Goal: Find contact information: Find contact information

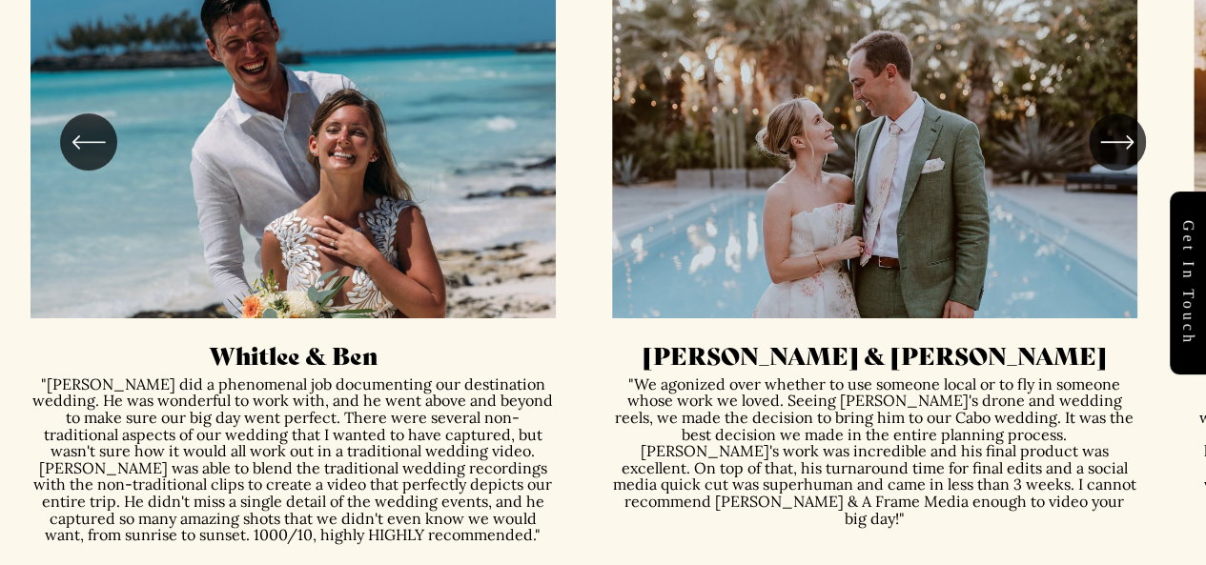
scroll to position [4010, 0]
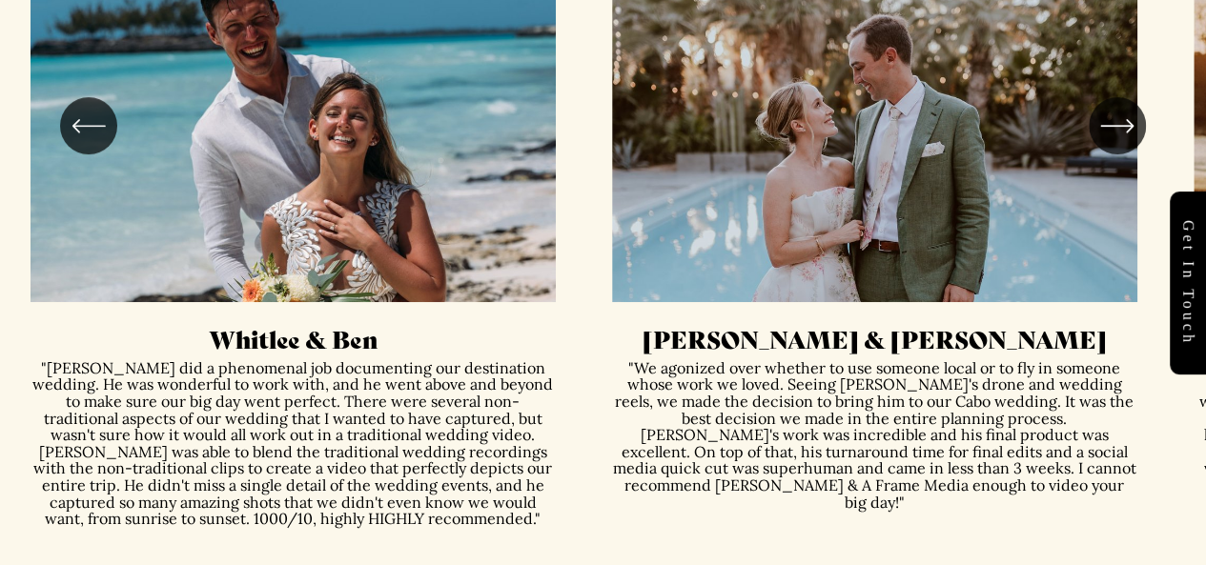
drag, startPoint x: 0, startPoint y: 0, endPoint x: 1209, endPoint y: 382, distance: 1267.8
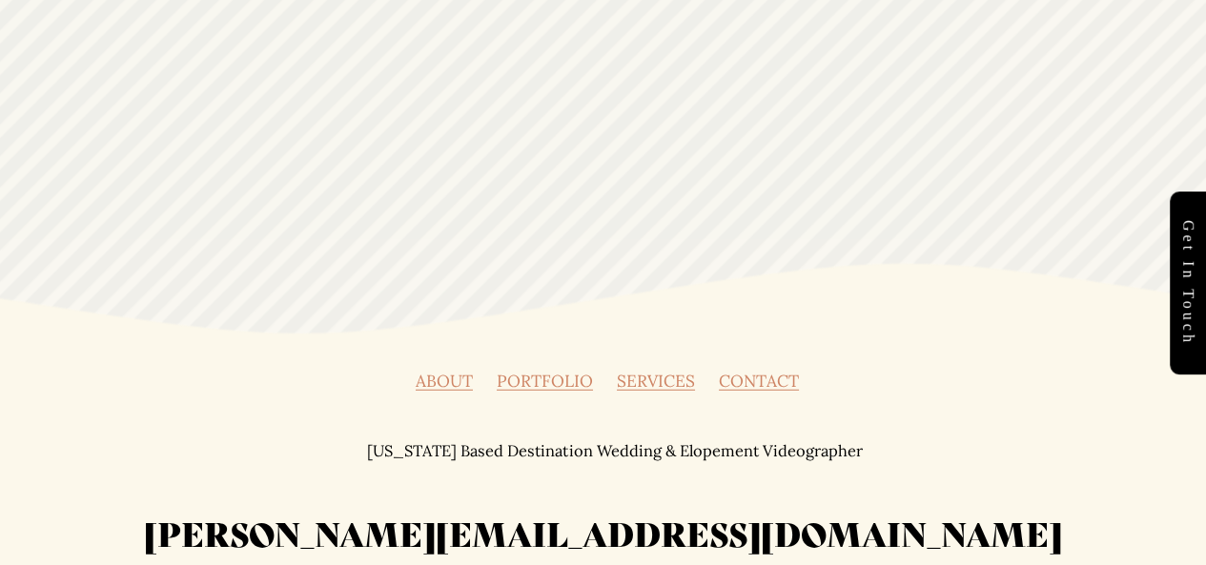
scroll to position [6057, 0]
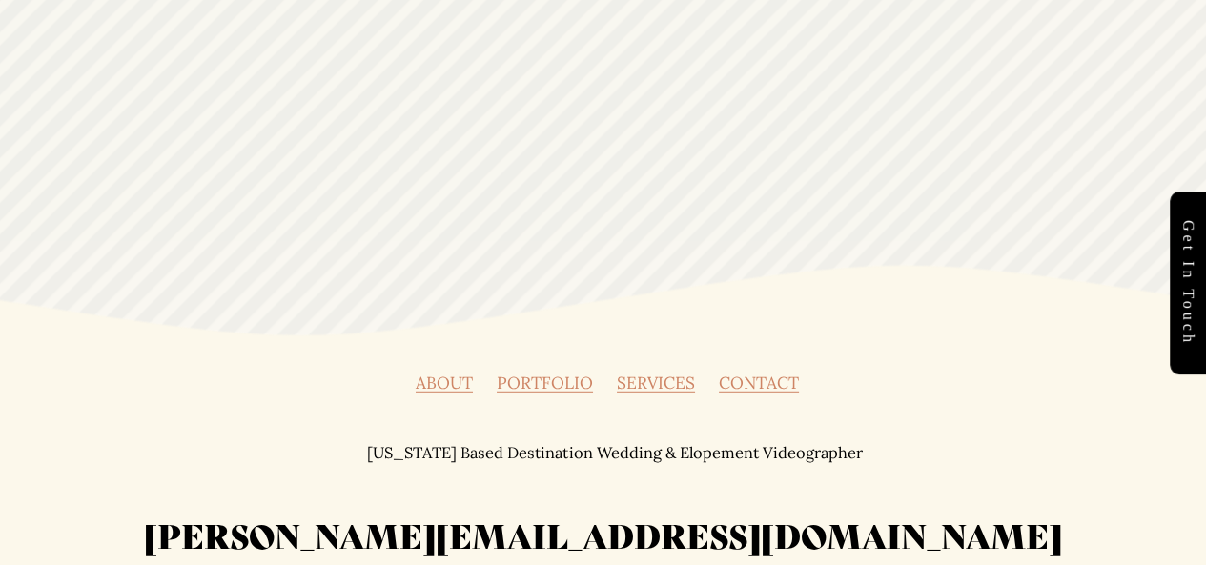
click at [454, 375] on link "ABOUT" at bounding box center [444, 383] width 57 height 16
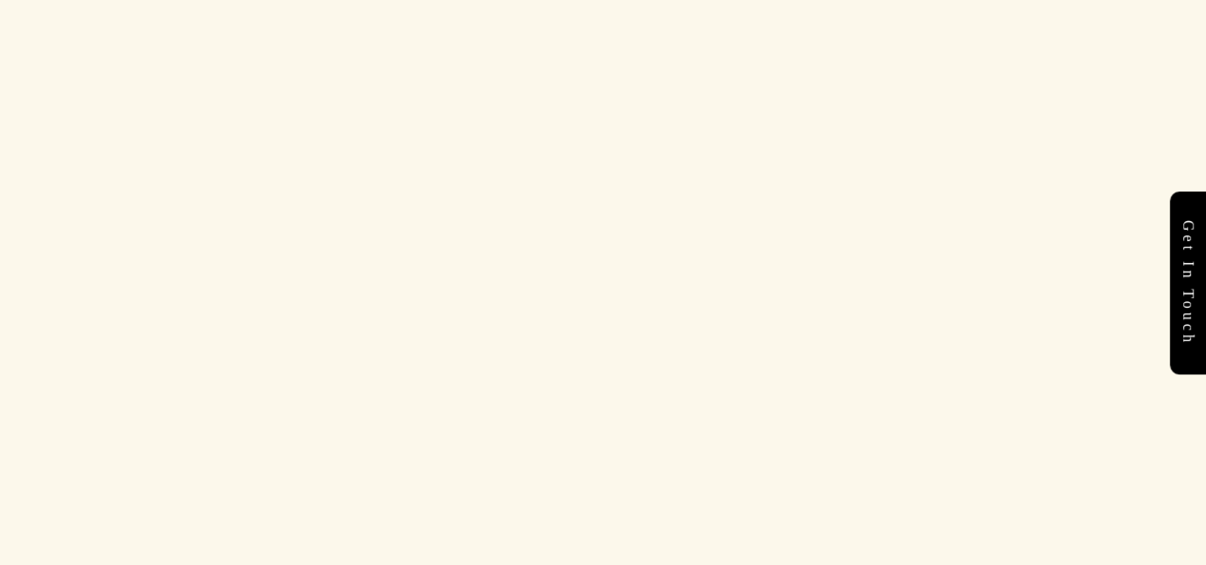
scroll to position [4386, 0]
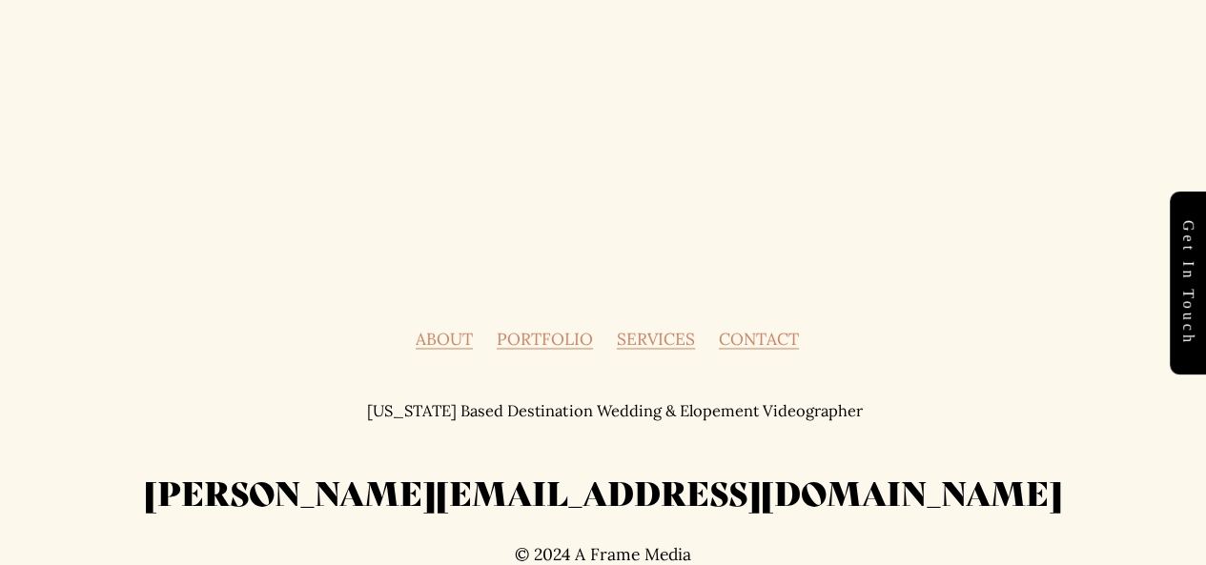
drag, startPoint x: 1218, startPoint y: 49, endPoint x: 1219, endPoint y: 602, distance: 553.9
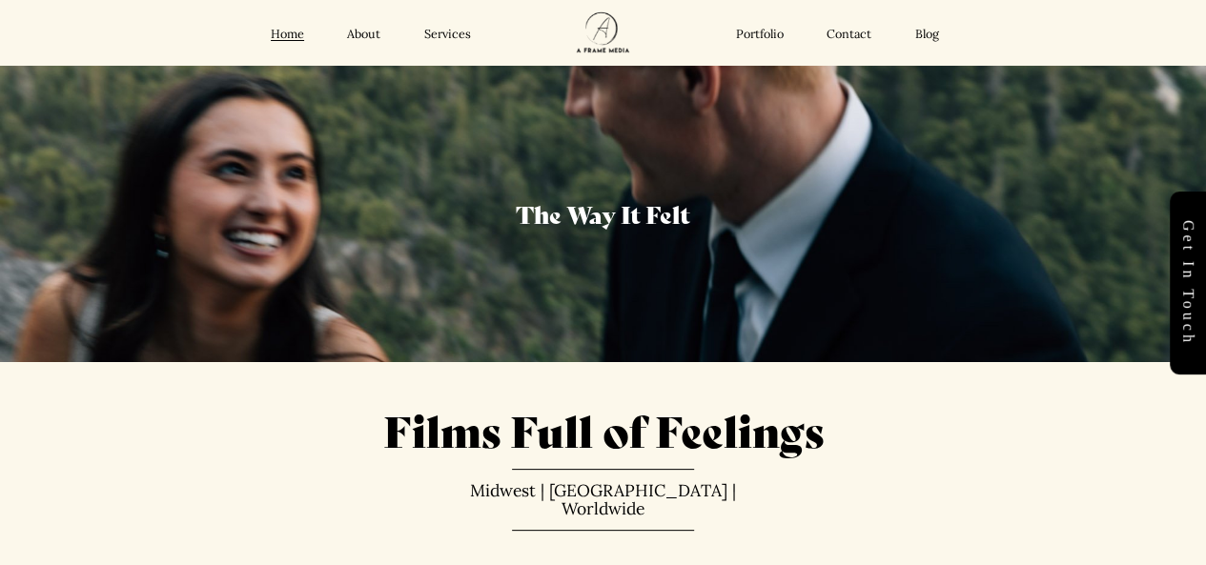
click at [851, 35] on link "Contact" at bounding box center [848, 34] width 45 height 15
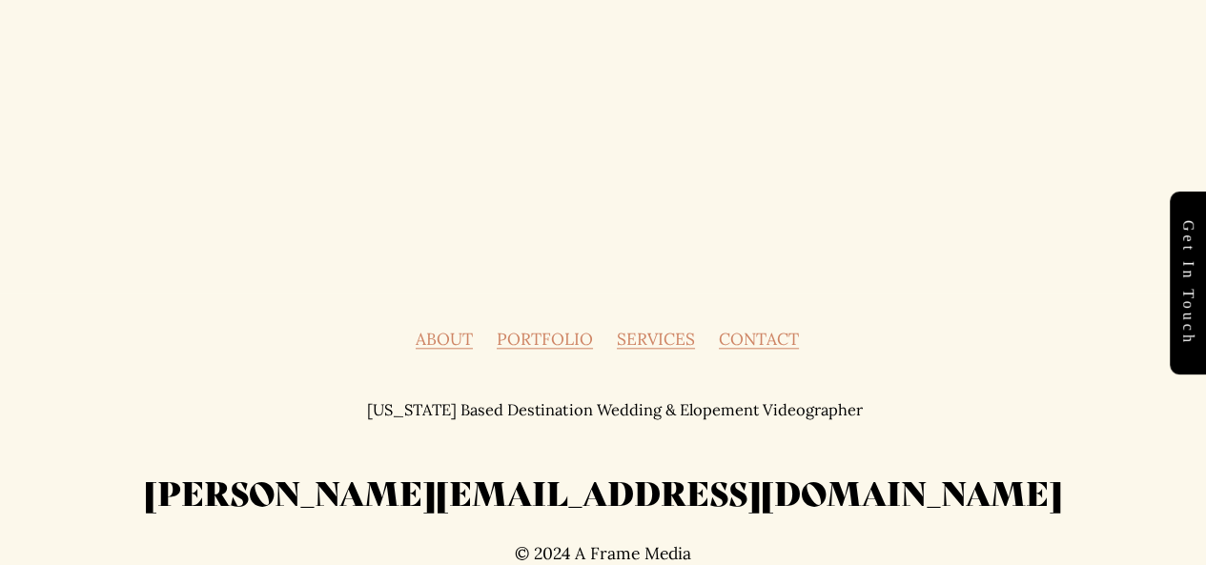
scroll to position [847, 0]
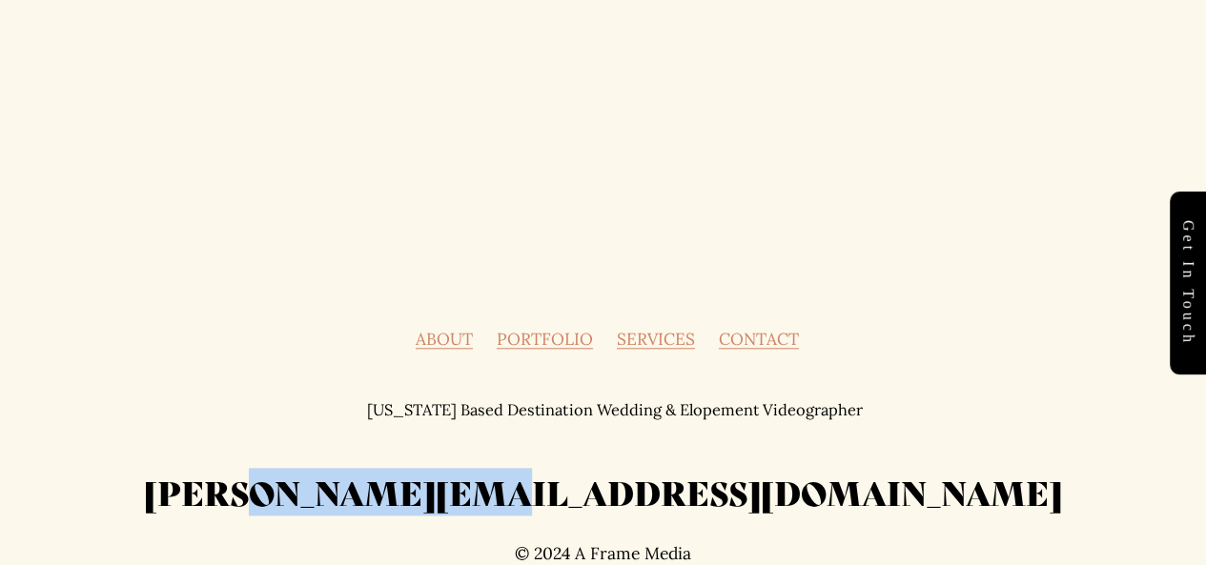
drag, startPoint x: 761, startPoint y: 493, endPoint x: 546, endPoint y: 500, distance: 214.6
click at [546, 500] on h2 "[PERSON_NAME][EMAIL_ADDRESS][DOMAIN_NAME]" at bounding box center [604, 493] width 1146 height 44
copy h2 "aframe.media"
